Goal: Transaction & Acquisition: Download file/media

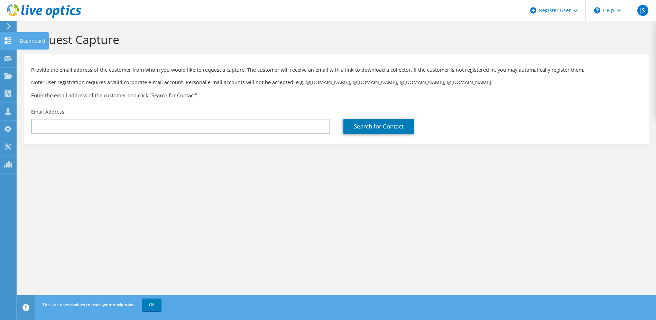
click at [9, 41] on icon at bounding box center [8, 40] width 8 height 7
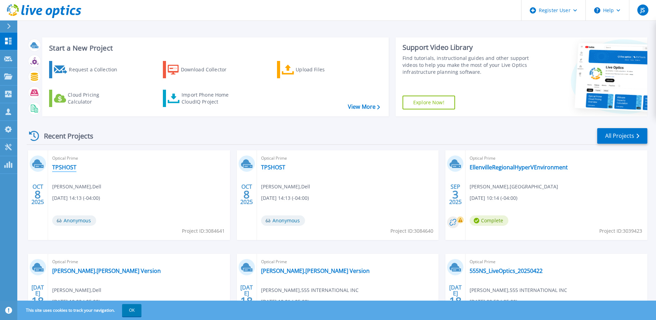
click at [66, 167] on link "TPSHOST" at bounding box center [64, 167] width 24 height 7
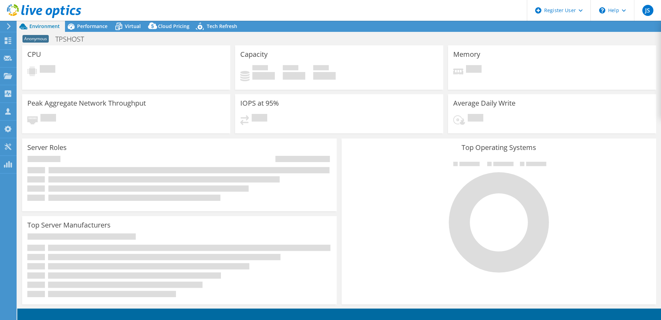
select select "USD"
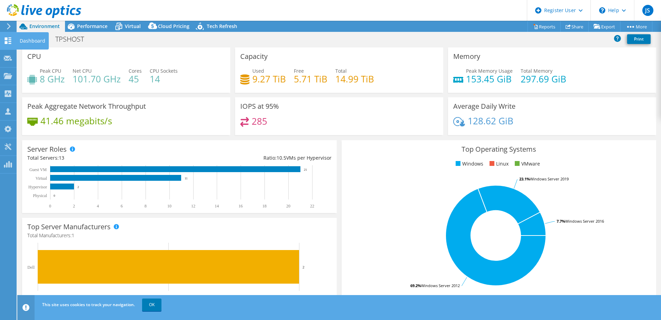
click at [6, 38] on use at bounding box center [8, 40] width 7 height 7
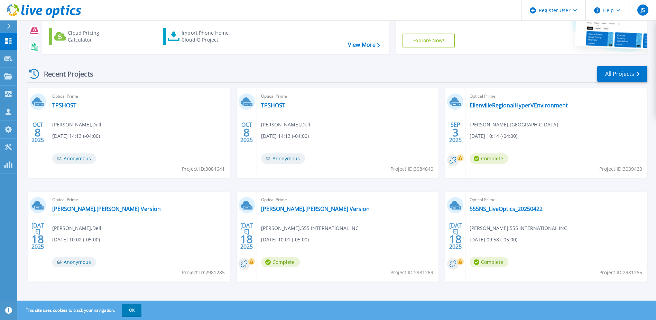
scroll to position [64, 0]
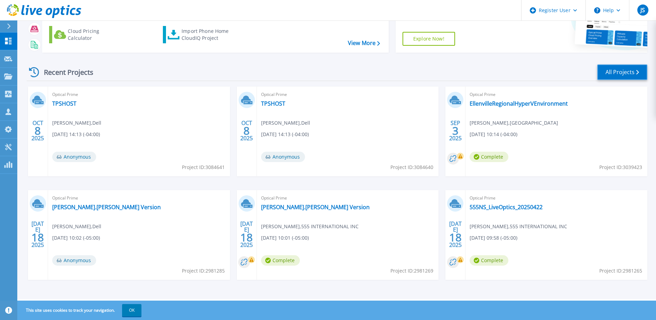
click at [601, 76] on link "All Projects" at bounding box center [622, 72] width 50 height 16
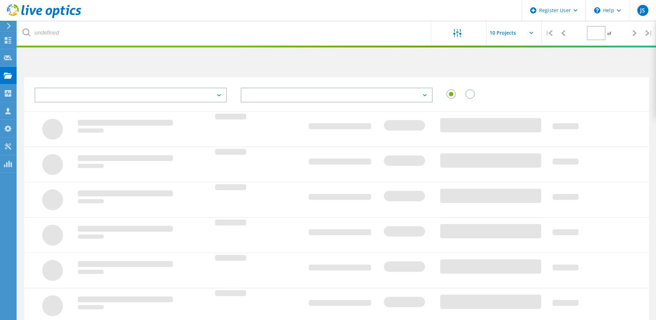
type input "1"
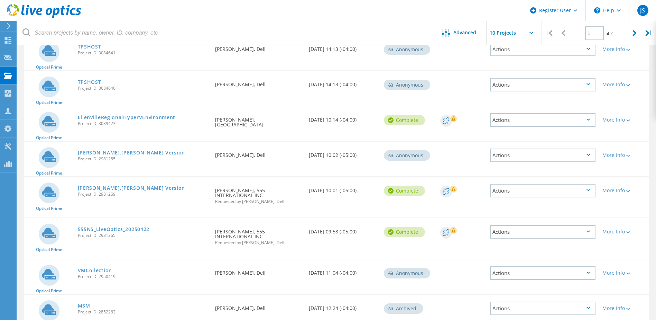
scroll to position [57, 0]
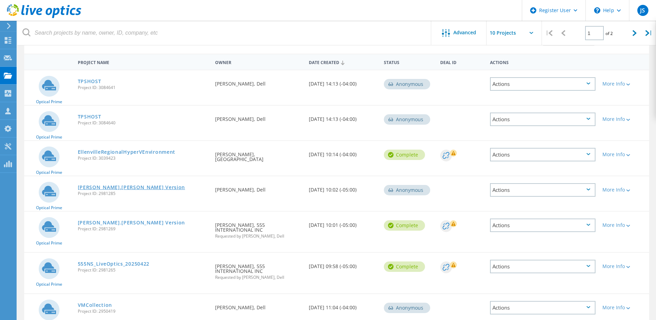
click at [114, 190] on link "[PERSON_NAME].[PERSON_NAME] Version" at bounding box center [132, 187] width 108 height 5
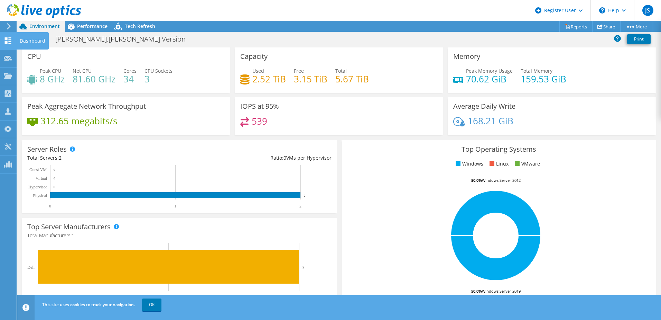
click at [8, 38] on icon at bounding box center [8, 40] width 8 height 7
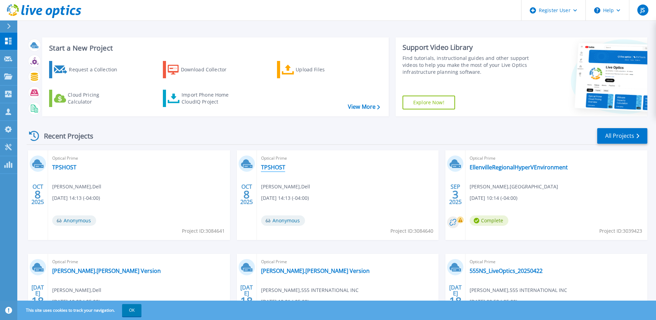
click at [275, 171] on link "TPSHOST" at bounding box center [273, 167] width 24 height 7
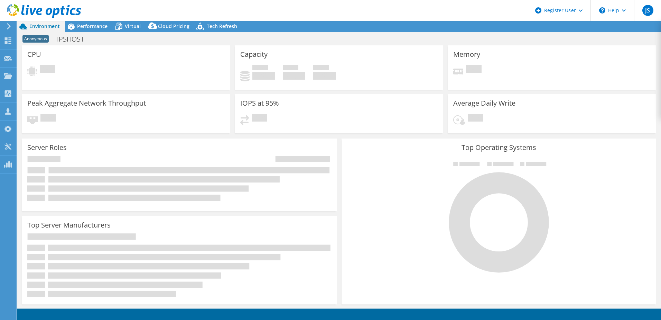
select select "USD"
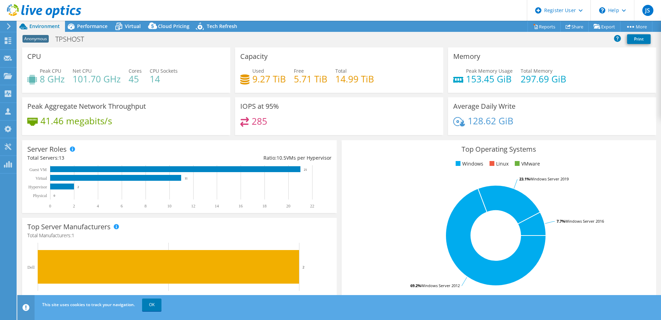
click at [36, 38] on span "Anonymous" at bounding box center [35, 39] width 26 height 8
click at [64, 38] on h1 "TPSHOST" at bounding box center [73, 39] width 43 height 8
drag, startPoint x: 90, startPoint y: 39, endPoint x: 57, endPoint y: 38, distance: 33.2
click at [57, 38] on h1 "TPSHOST" at bounding box center [73, 39] width 43 height 8
click at [113, 39] on link at bounding box center [115, 38] width 10 height 9
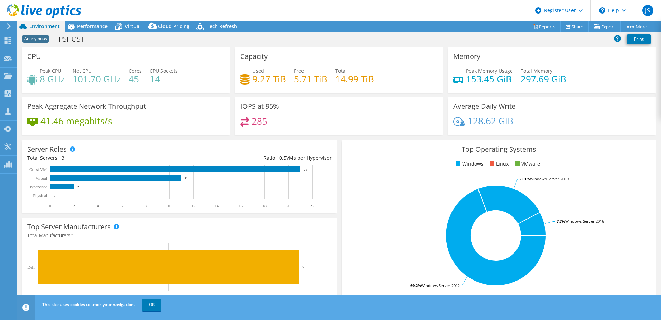
click at [87, 41] on h1 "TPSHOST" at bounding box center [73, 39] width 43 height 8
click at [116, 40] on div "Anonymous Print" at bounding box center [339, 39] width 644 height 13
click at [74, 38] on link at bounding box center [76, 38] width 10 height 9
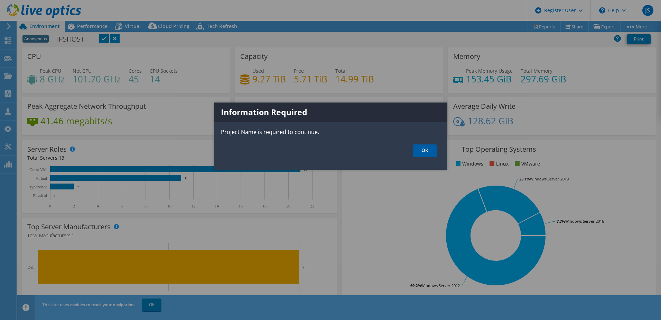
click at [428, 152] on link "OK" at bounding box center [425, 150] width 24 height 13
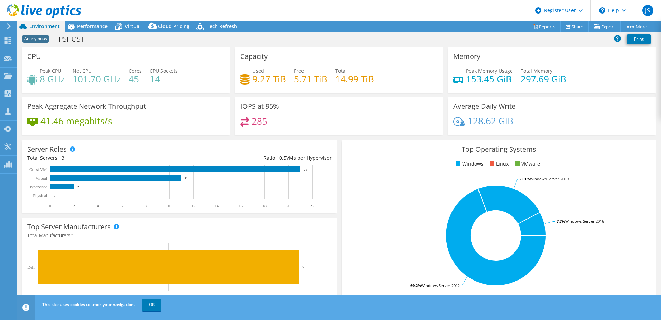
click at [82, 42] on h1 "TPSHOST" at bounding box center [73, 39] width 43 height 8
click at [100, 38] on link at bounding box center [99, 38] width 10 height 9
click at [154, 45] on div "Anonymous Sample Print" at bounding box center [339, 40] width 644 height 15
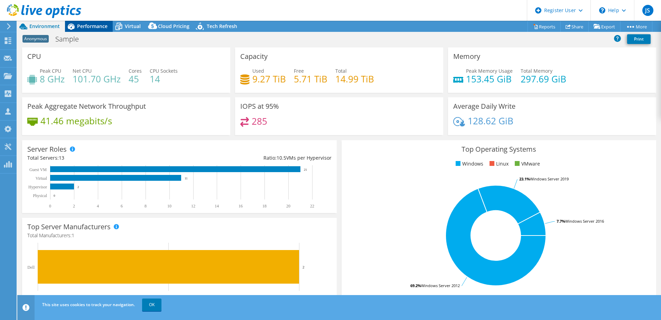
click at [76, 26] on icon at bounding box center [71, 26] width 12 height 12
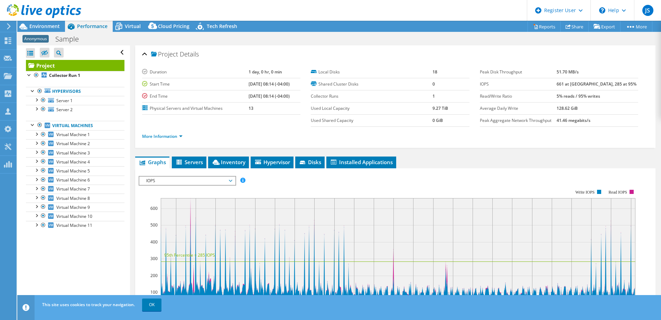
scroll to position [69, 0]
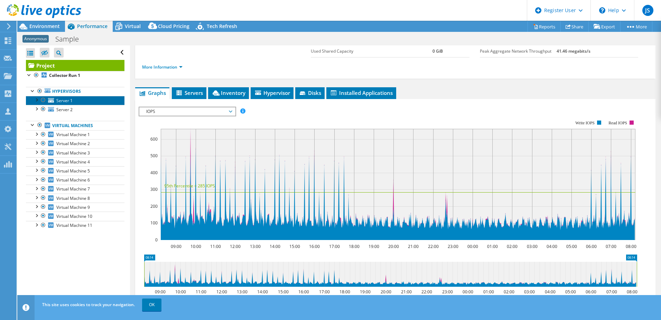
click at [79, 101] on link "Server 1" at bounding box center [75, 100] width 99 height 9
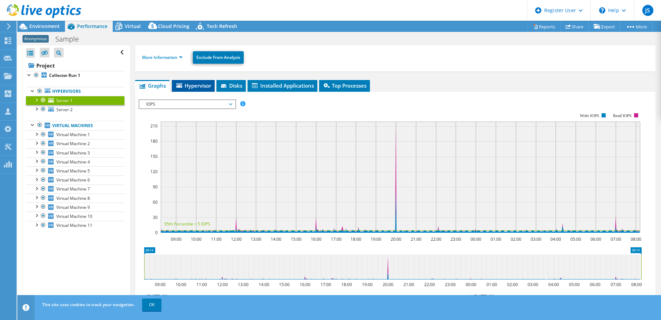
click at [196, 83] on span "Hypervisor" at bounding box center [193, 85] width 36 height 7
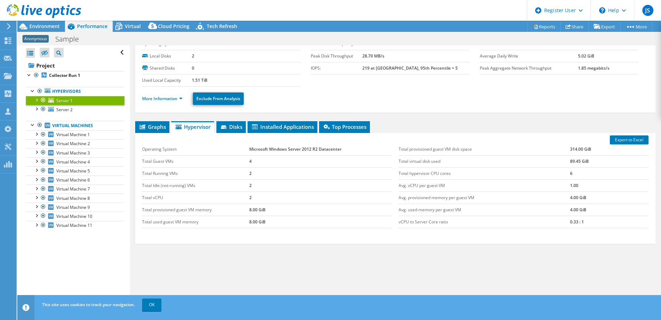
scroll to position [0, 0]
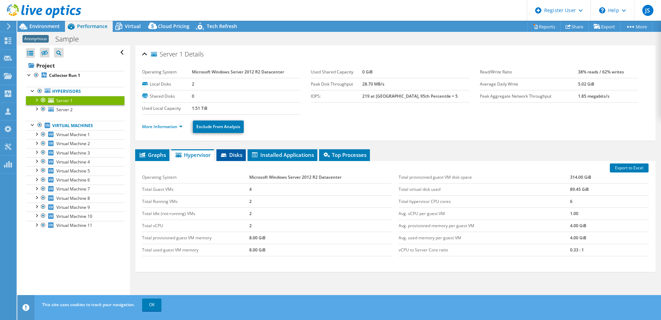
click at [232, 157] on span "Disks" at bounding box center [231, 154] width 22 height 7
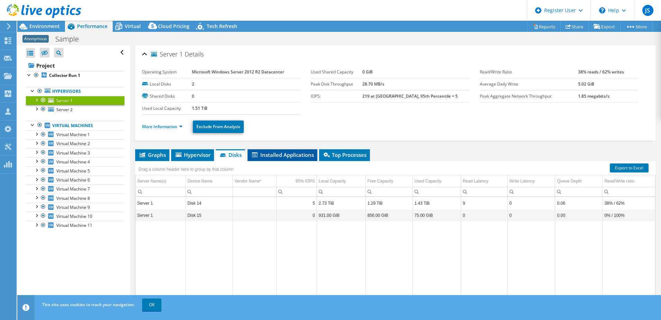
click at [281, 157] on span "Installed Applications" at bounding box center [282, 154] width 63 height 7
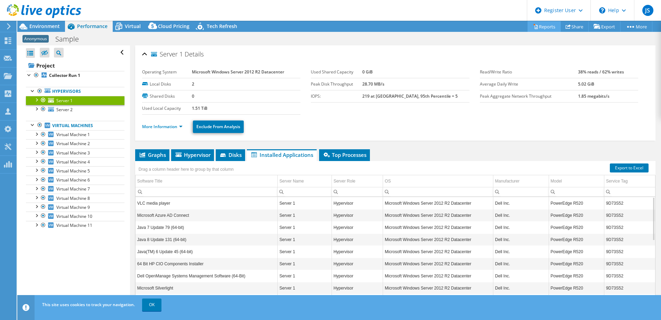
click at [540, 28] on link "Reports" at bounding box center [544, 26] width 33 height 11
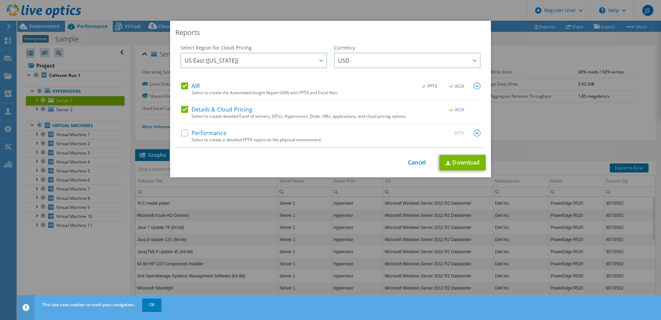
click at [183, 133] on label "Performance" at bounding box center [203, 132] width 45 height 7
click at [0, 0] on input "Performance" at bounding box center [0, 0] width 0 height 0
click at [182, 109] on label "Details & Cloud Pricing" at bounding box center [216, 109] width 71 height 7
click at [0, 0] on input "Details & Cloud Pricing" at bounding box center [0, 0] width 0 height 0
click at [181, 89] on div "AIR .PPTX .XLSX" at bounding box center [331, 86] width 300 height 8
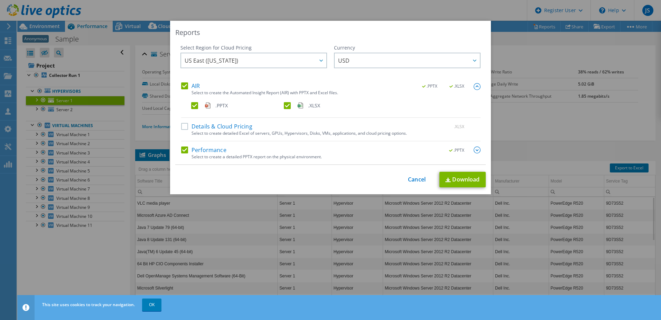
click at [285, 108] on label ".XLSX" at bounding box center [329, 105] width 91 height 7
click at [0, 0] on input ".XLSX" at bounding box center [0, 0] width 0 height 0
click at [474, 146] on img at bounding box center [477, 149] width 7 height 7
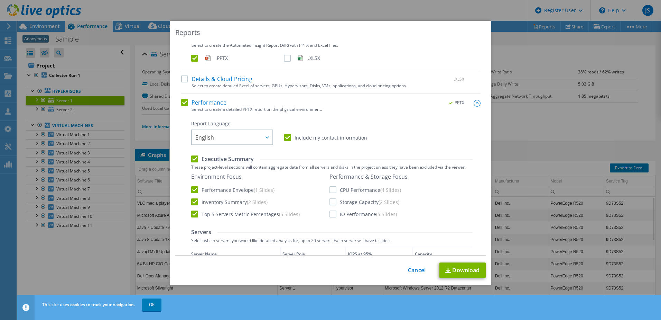
scroll to position [69, 0]
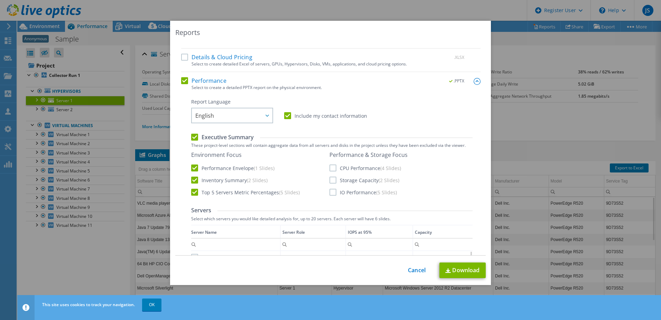
click at [330, 184] on div "Performance & Storage Focus CPU Performance (4 Slides) Storage Capacity (2 Slid…" at bounding box center [369, 173] width 78 height 44
click at [330, 180] on label "Storage Capacity (2 Slides)" at bounding box center [365, 179] width 70 height 7
click at [0, 0] on input "Storage Capacity (2 Slides)" at bounding box center [0, 0] width 0 height 0
click at [330, 167] on label "CPU Performance (4 Slides)" at bounding box center [366, 167] width 72 height 7
click at [0, 0] on input "CPU Performance (4 Slides)" at bounding box center [0, 0] width 0 height 0
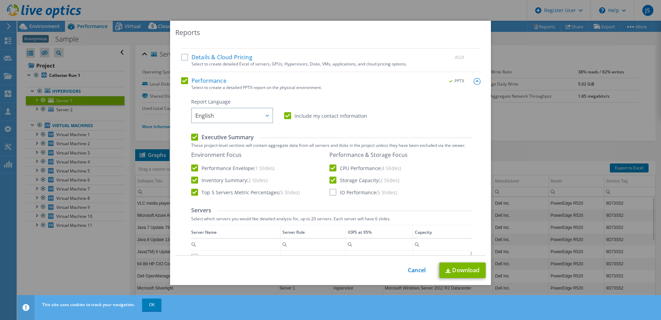
click at [335, 193] on label "IO Performance (5 Slides)" at bounding box center [363, 192] width 67 height 7
click at [0, 0] on input "IO Performance (5 Slides)" at bounding box center [0, 0] width 0 height 0
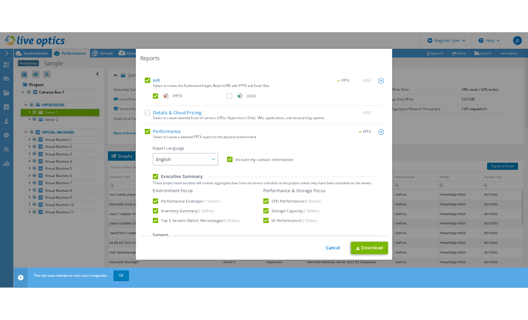
scroll to position [0, 0]
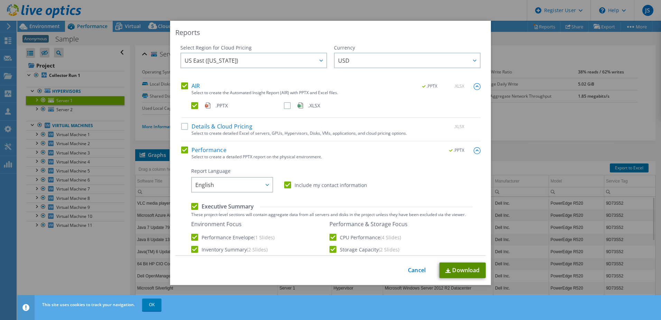
click at [463, 269] on link "Download" at bounding box center [463, 270] width 46 height 16
